Goal: Information Seeking & Learning: Learn about a topic

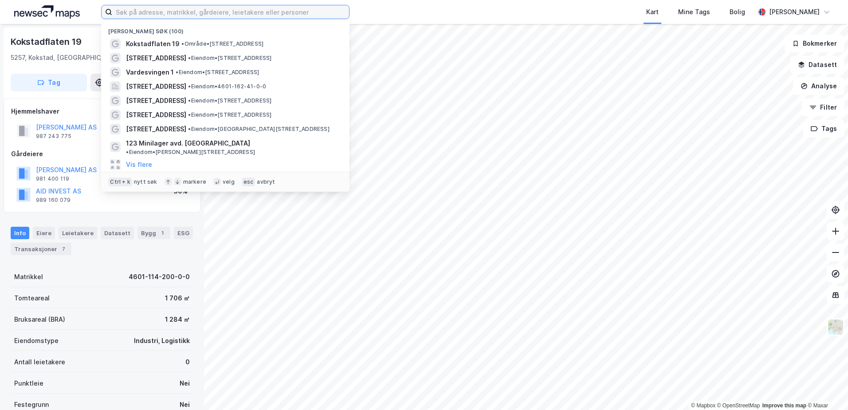
click at [219, 10] on input at bounding box center [230, 11] width 237 height 13
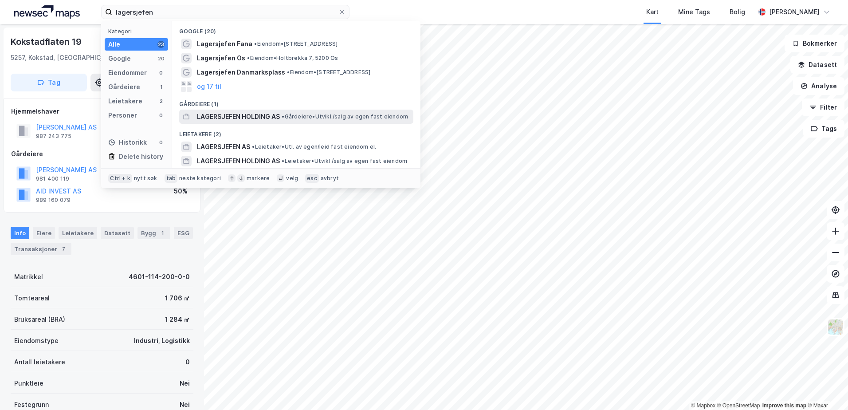
click at [222, 114] on span "LAGERSJEFEN HOLDING AS" at bounding box center [238, 116] width 83 height 11
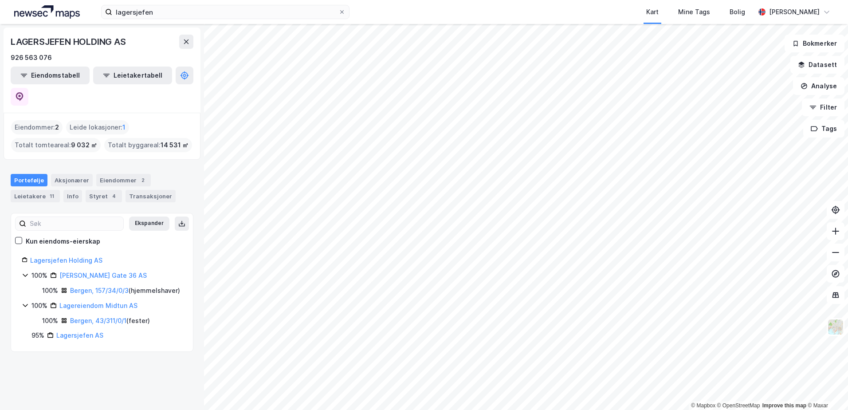
click at [25, 301] on icon at bounding box center [25, 304] width 7 height 7
click at [24, 301] on icon at bounding box center [25, 304] width 7 height 7
click at [88, 317] on link "Bergen, 43/311/0/1" at bounding box center [98, 321] width 56 height 8
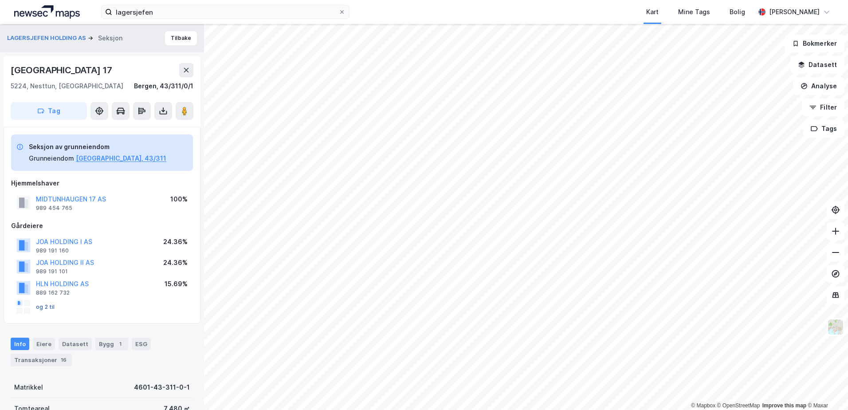
click at [0, 0] on button "og 2 til" at bounding box center [0, 0] width 0 height 0
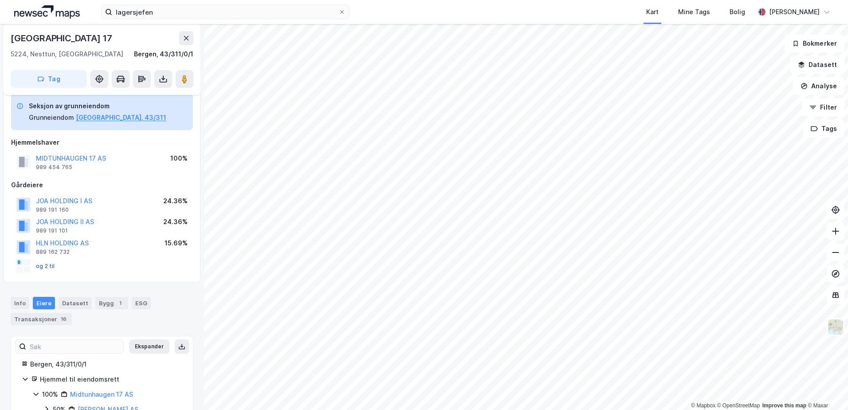
click at [0, 0] on button "og 2 til" at bounding box center [0, 0] width 0 height 0
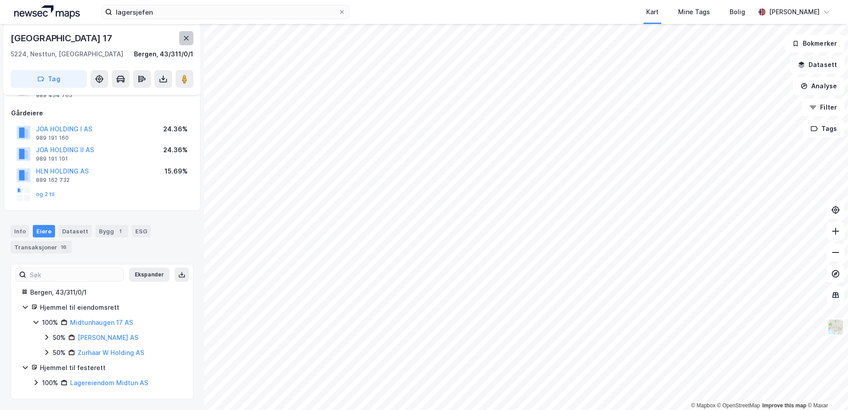
click at [185, 39] on icon at bounding box center [186, 38] width 5 height 4
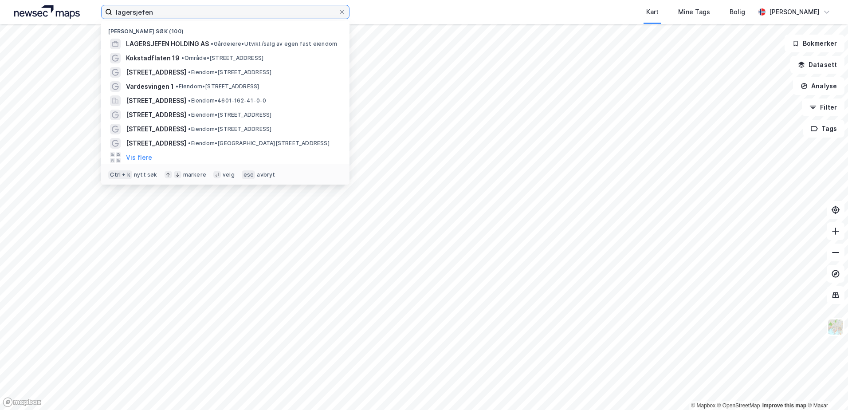
click at [165, 17] on input "lagersjefen" at bounding box center [225, 11] width 226 height 13
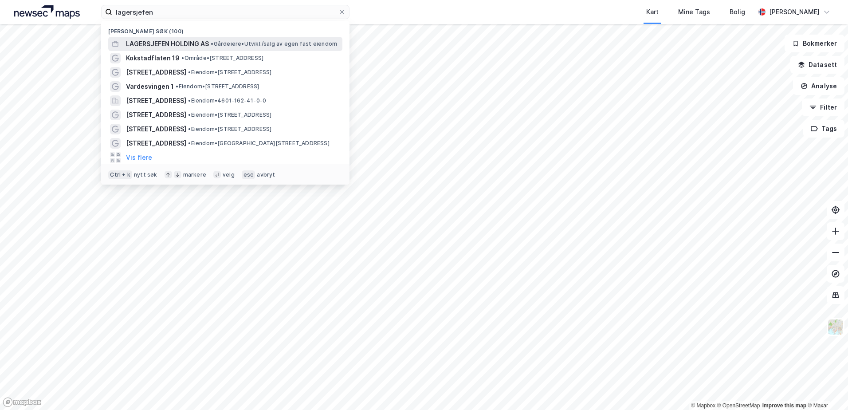
click at [163, 40] on span "LAGERSJEFEN HOLDING AS" at bounding box center [167, 44] width 83 height 11
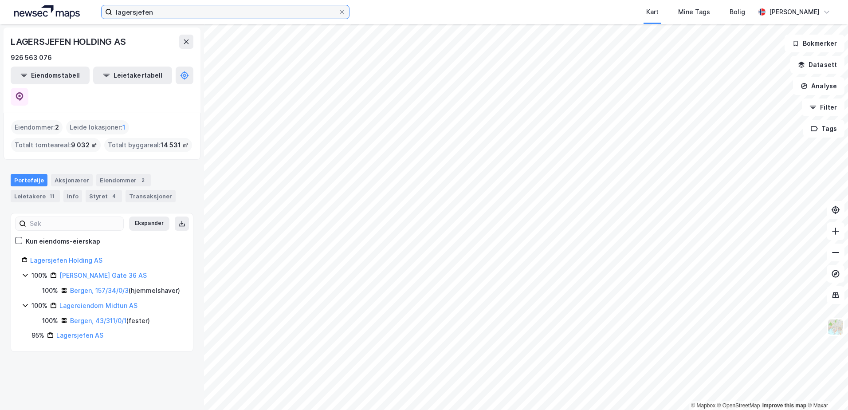
click at [169, 16] on input "lagersjefen" at bounding box center [225, 11] width 226 height 13
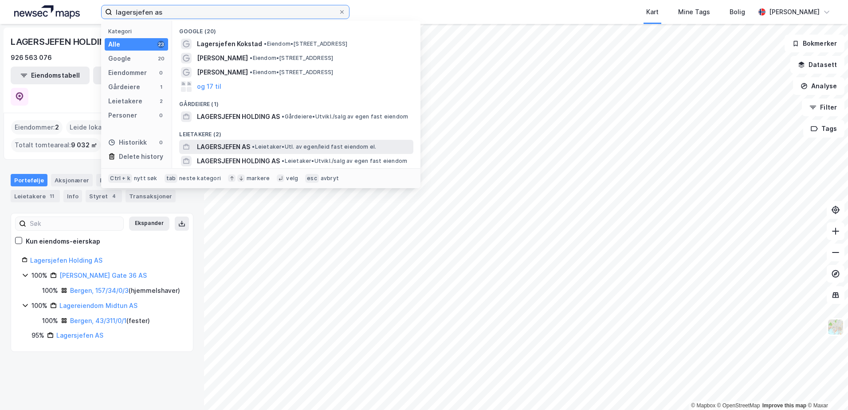
type input "lagersjefen as"
click at [213, 148] on span "LAGERSJEFEN AS" at bounding box center [223, 146] width 53 height 11
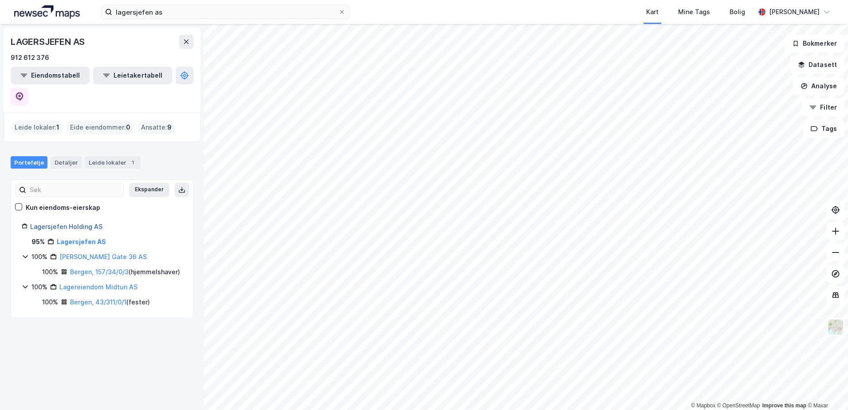
click at [53, 223] on link "Lagersjefen Holding AS" at bounding box center [66, 227] width 72 height 8
